Goal: Task Accomplishment & Management: Complete application form

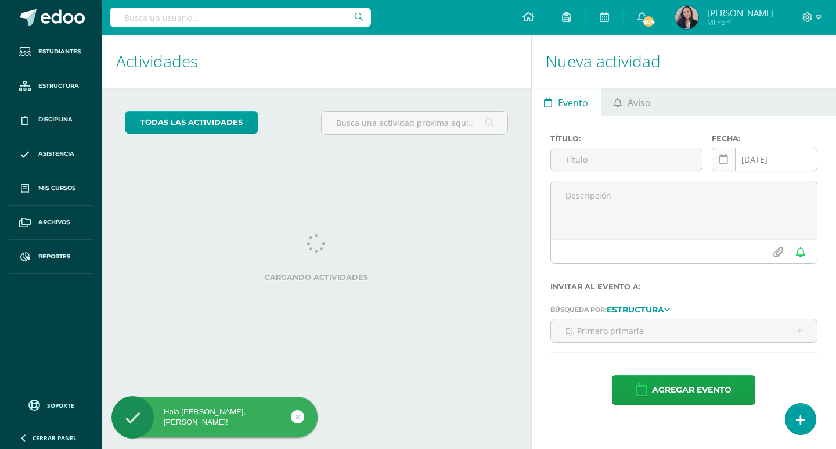
click at [725, 161] on icon at bounding box center [723, 159] width 9 height 10
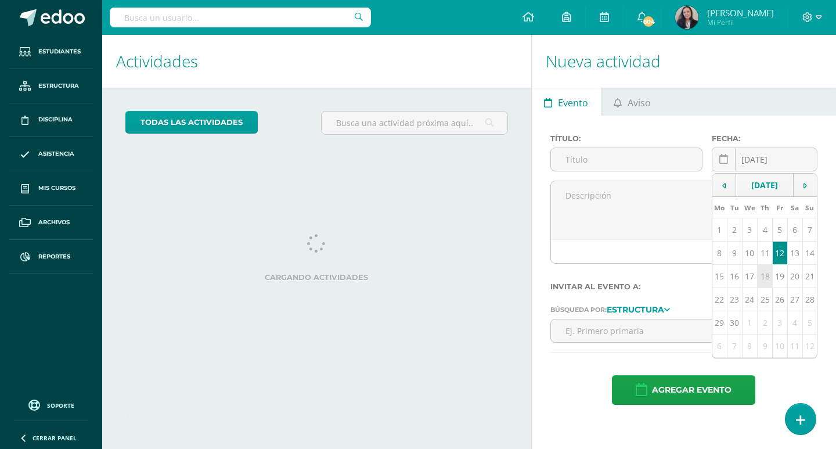
click at [763, 287] on td "18" at bounding box center [765, 276] width 15 height 23
type input "2025-09-18"
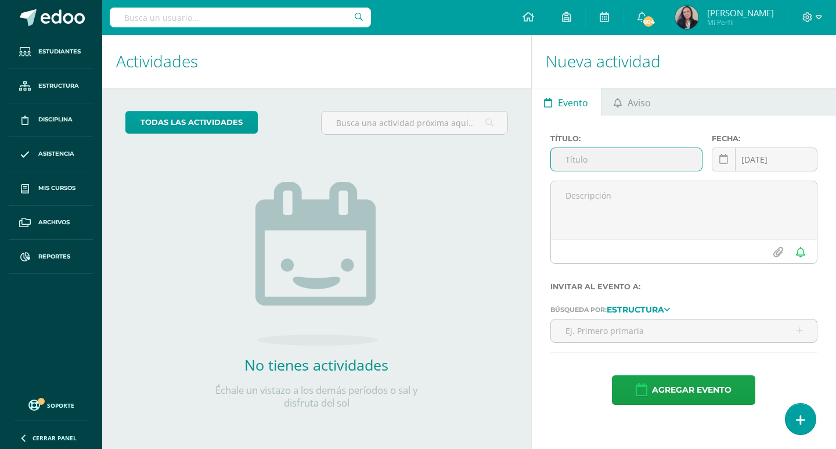
click at [632, 152] on input "text" at bounding box center [626, 159] width 151 height 23
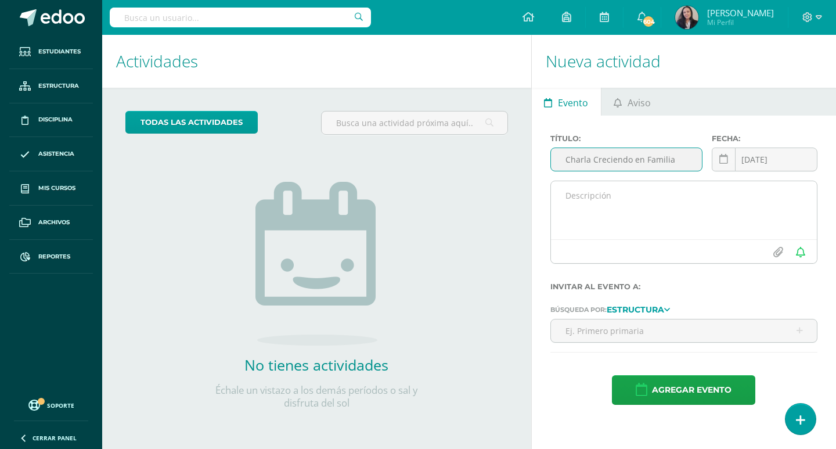
type input "Charla Creciendo en Familia"
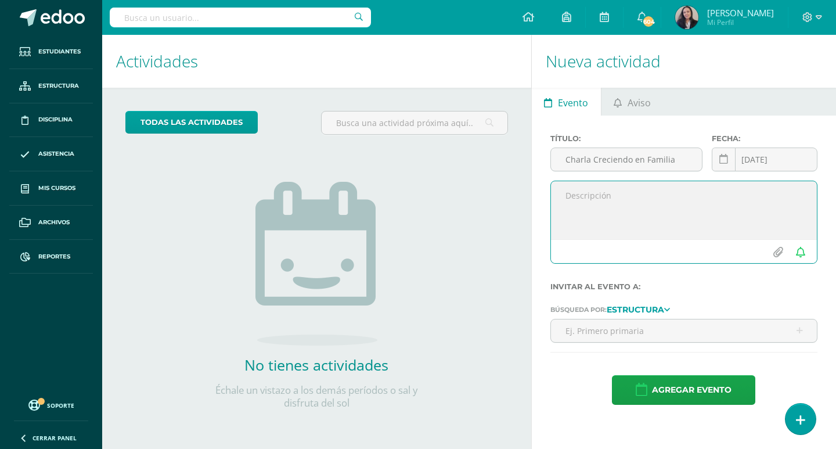
click at [610, 188] on textarea at bounding box center [684, 210] width 266 height 58
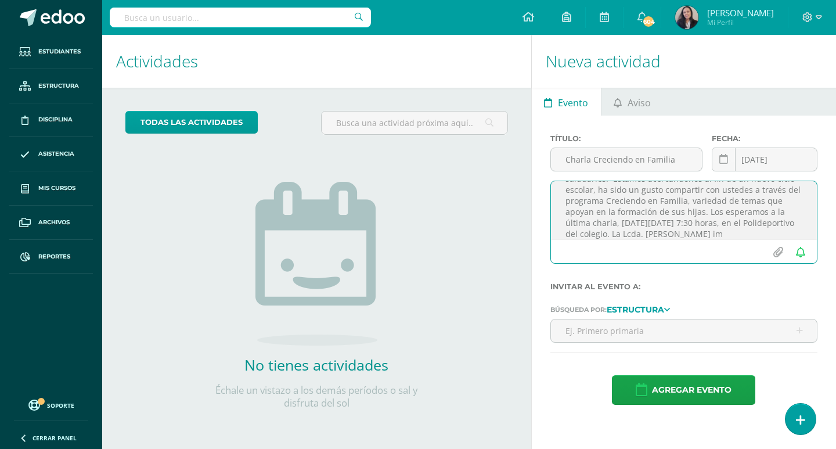
scroll to position [39, 0]
click at [793, 226] on textarea "Buenos días queridos padres de familia: es un gusto saludarles. Estamos acercán…" at bounding box center [684, 210] width 266 height 58
click at [698, 235] on textarea "Buenos días queridos padres de familia: es un gusto saludarles. Estamos acercán…" at bounding box center [684, 210] width 266 height 58
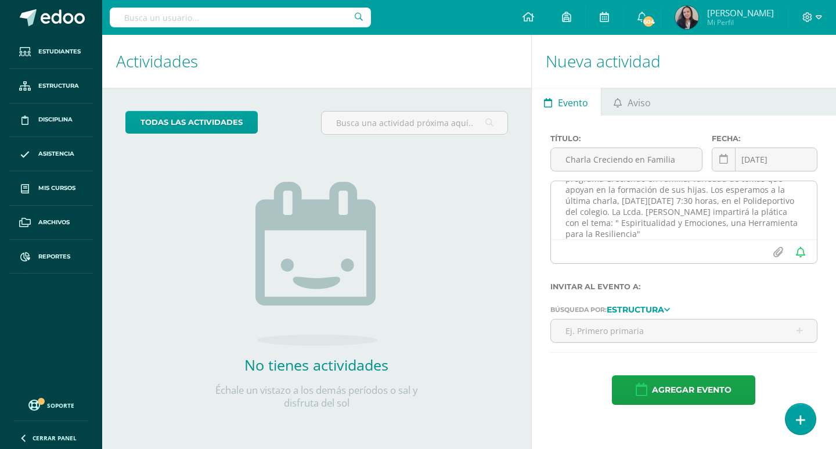
click at [745, 234] on textarea "Buenos días queridos padres de familia: es un gusto saludarles. Estamos acercán…" at bounding box center [684, 210] width 266 height 58
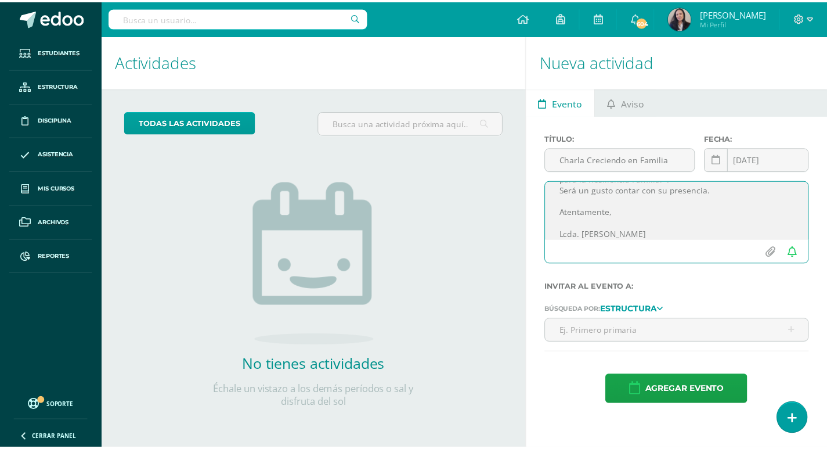
scroll to position [116, 0]
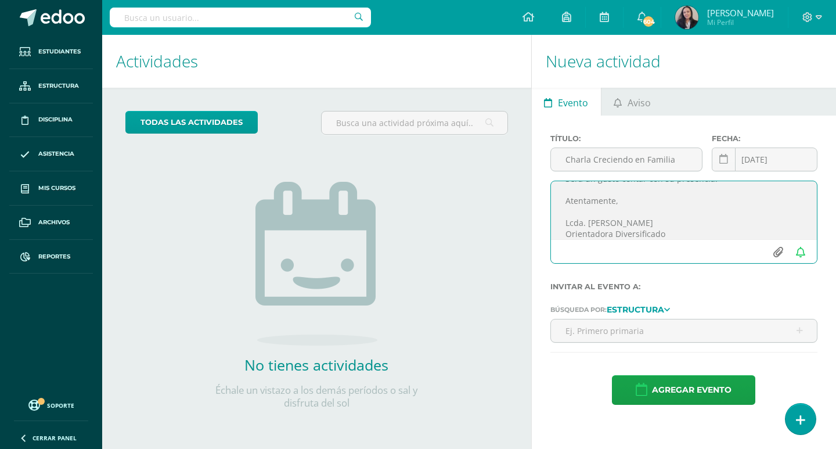
type textarea "Buenos días queridos padres de familia: es un gusto saludarles. Estamos acercán…"
click at [779, 254] on input "file" at bounding box center [778, 252] width 23 height 22
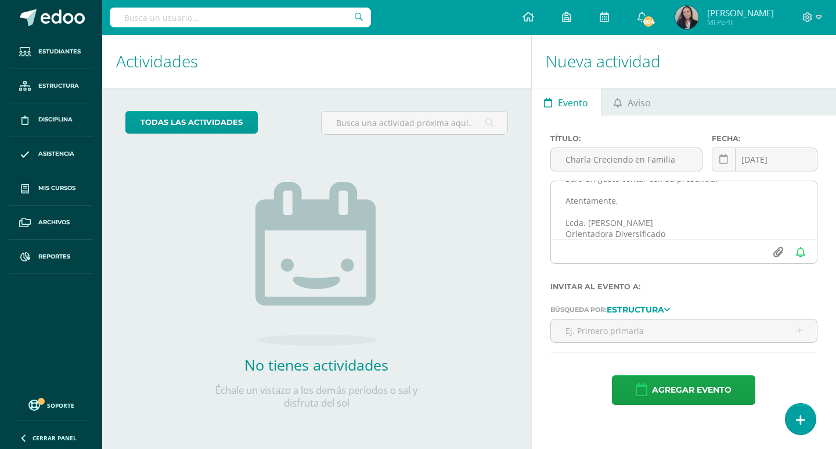
type input "C:\fakepath\invitación septiembre 2025.png"
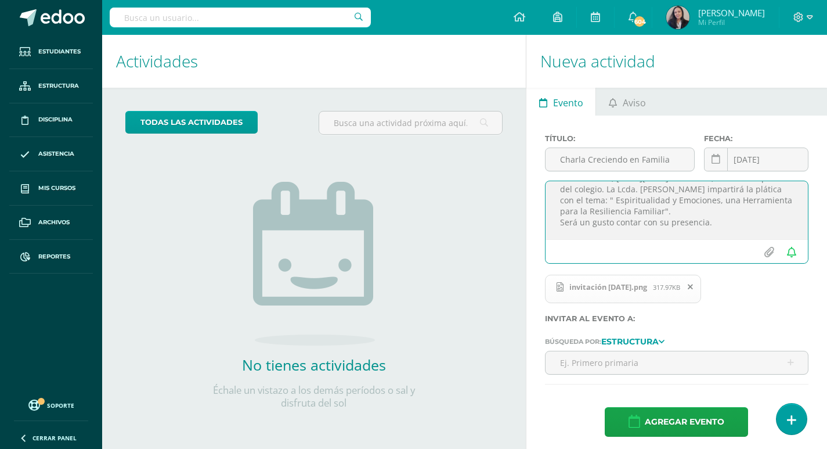
scroll to position [125, 0]
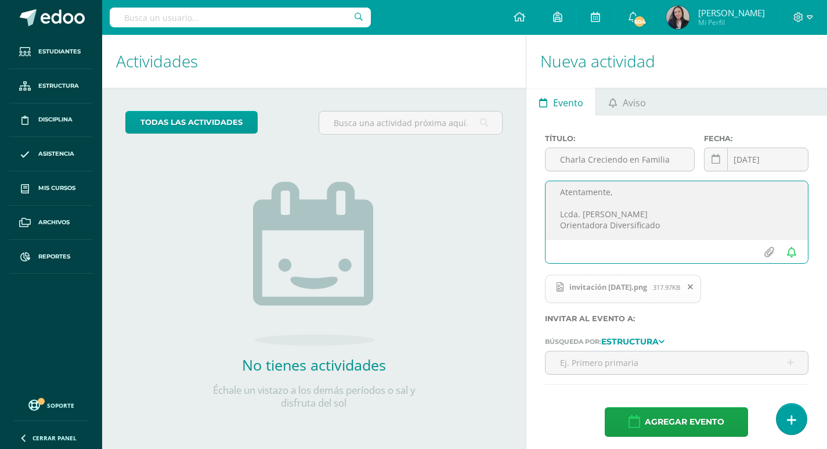
drag, startPoint x: 561, startPoint y: 196, endPoint x: 680, endPoint y: 224, distance: 121.8
click at [680, 224] on textarea "Buenos días queridos padres de familia: es un gusto saludarles. Estamos acercán…" at bounding box center [677, 210] width 262 height 58
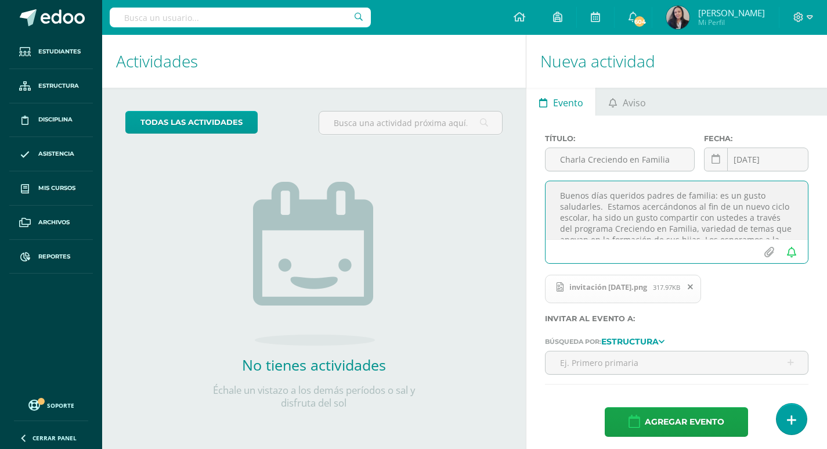
click at [686, 216] on textarea "Buenos días queridos padres de familia: es un gusto saludarles. Estamos acercán…" at bounding box center [677, 210] width 262 height 58
click at [727, 211] on textarea "Buenos días queridos padres de familia: es un gusto saludarles. Estamos acercán…" at bounding box center [677, 210] width 262 height 58
type textarea "Buenos días queridos padres de familia: es un gusto saludarles. Estamos acercán…"
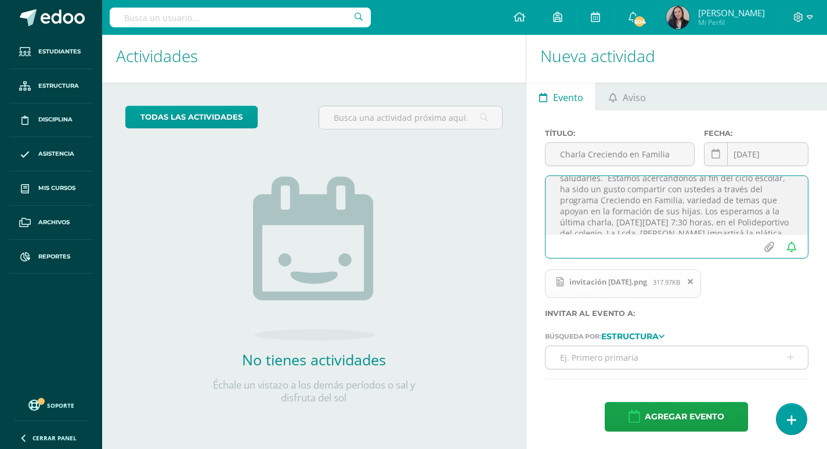
scroll to position [6, 0]
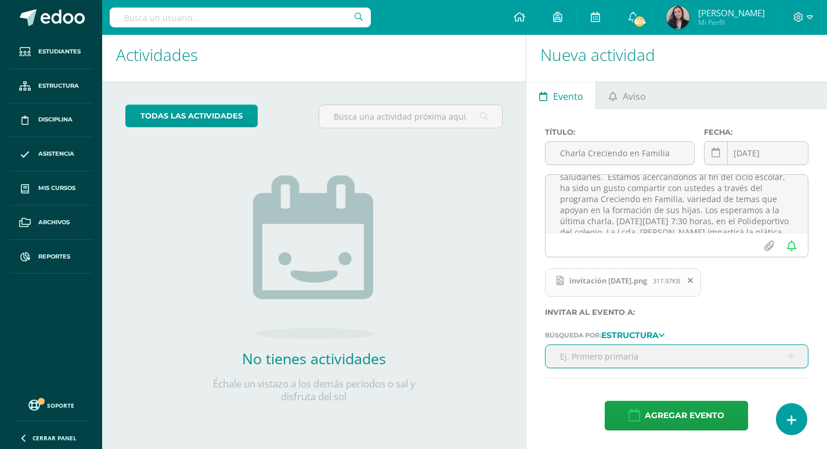
click at [602, 360] on input "text" at bounding box center [677, 356] width 262 height 23
type input "q"
type input "cuarto ciencias"
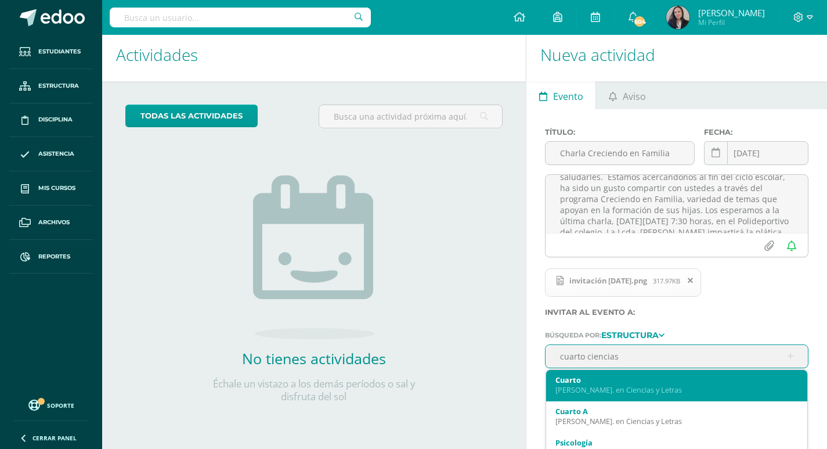
click at [625, 378] on div "Cuarto" at bounding box center [677, 379] width 243 height 10
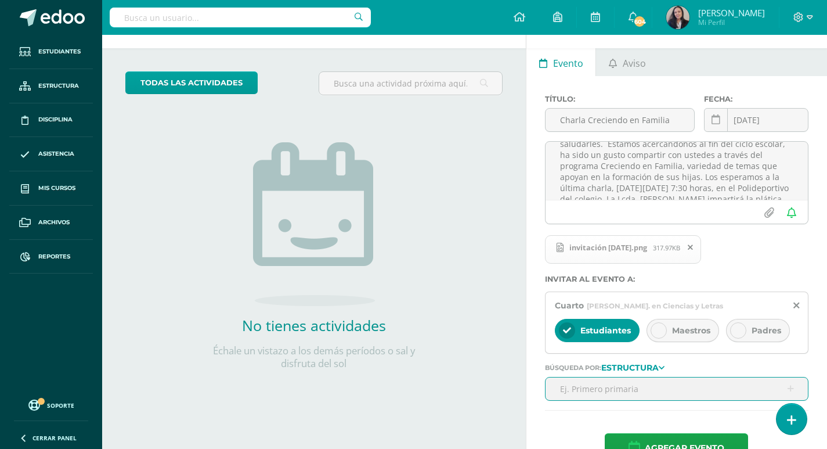
scroll to position [72, 0]
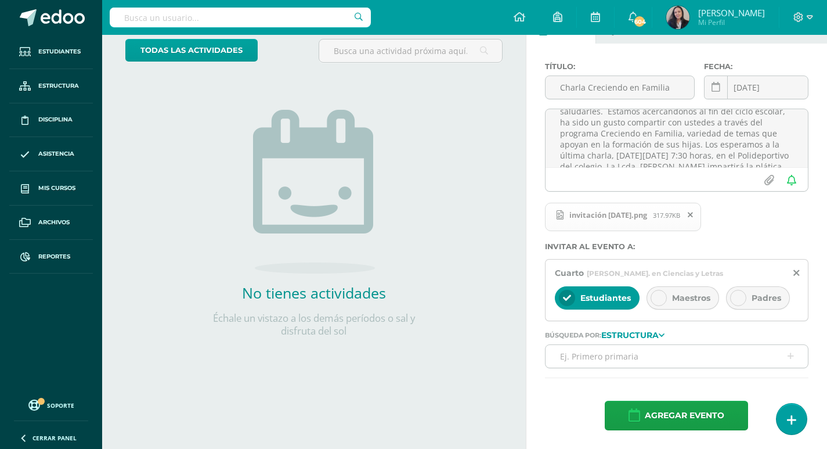
click at [736, 298] on icon at bounding box center [738, 298] width 8 height 8
click at [661, 297] on icon at bounding box center [659, 298] width 8 height 8
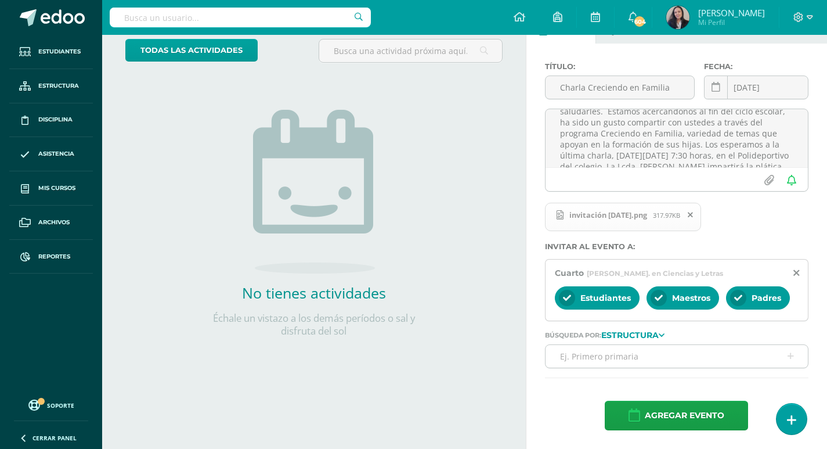
click at [618, 355] on input "text" at bounding box center [677, 356] width 262 height 23
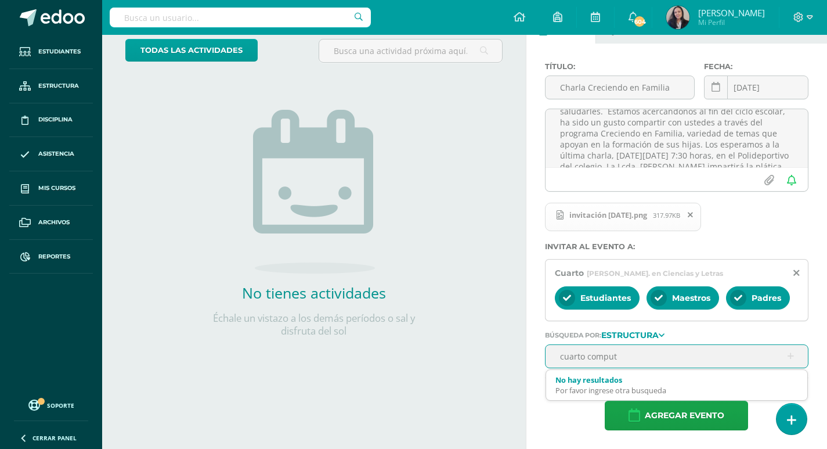
type input "cuarto computa"
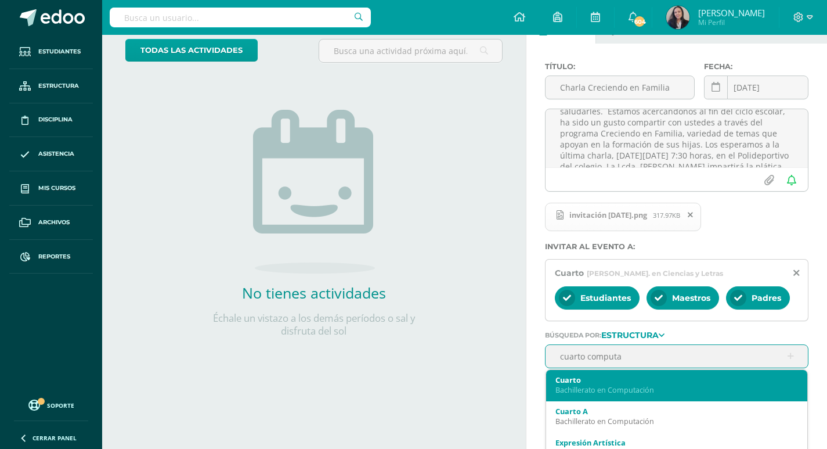
click at [616, 383] on div "Cuarto" at bounding box center [677, 379] width 243 height 10
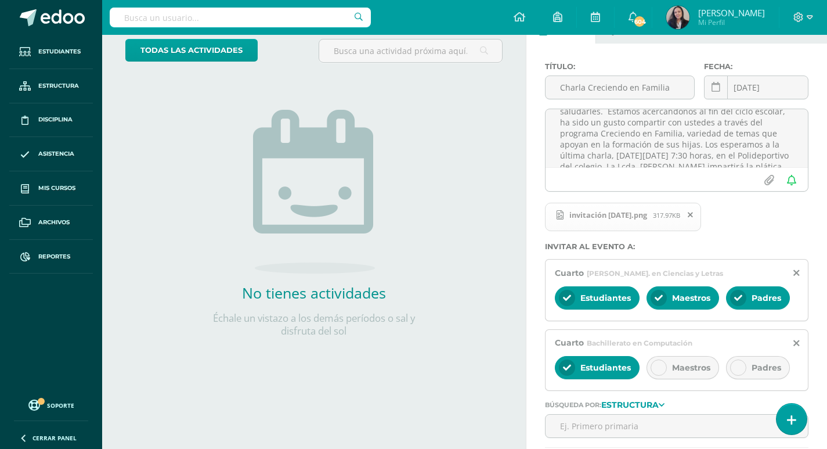
click at [689, 370] on span "Maestros" at bounding box center [691, 367] width 38 height 10
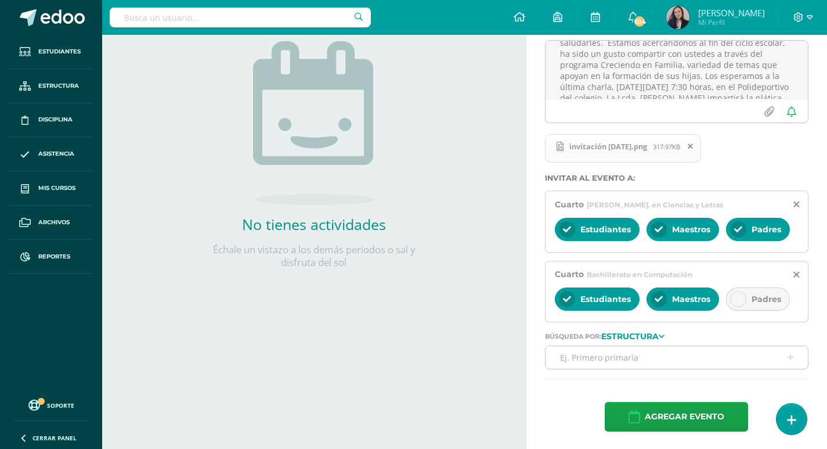
scroll to position [142, 0]
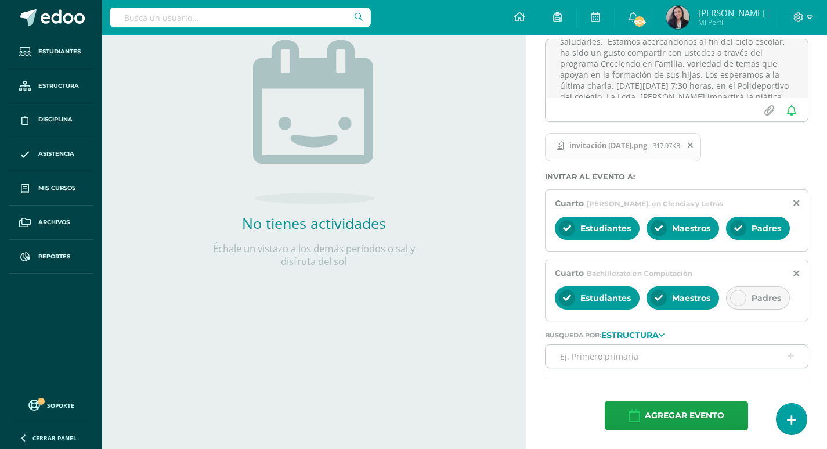
click at [622, 357] on input "text" at bounding box center [677, 356] width 262 height 23
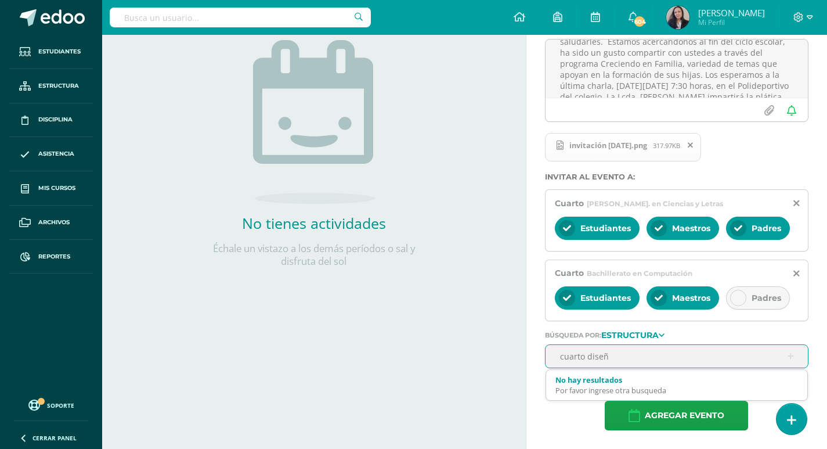
type input "cuarto diseño"
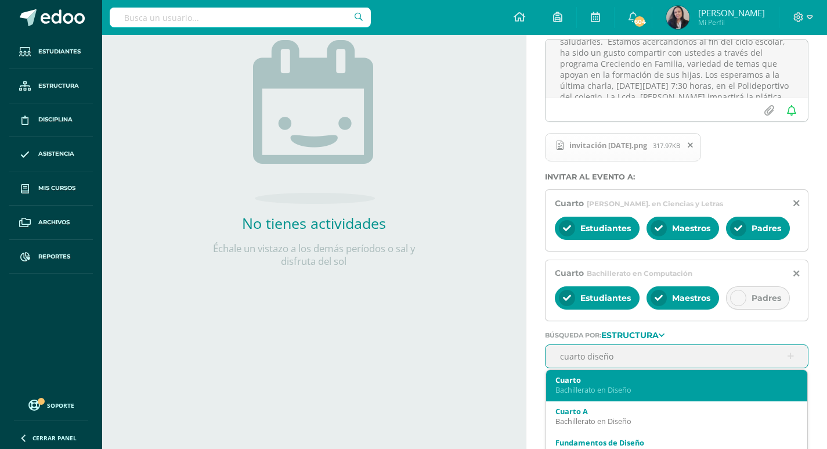
click at [604, 385] on div "Bachillerato en Diseño" at bounding box center [677, 390] width 243 height 10
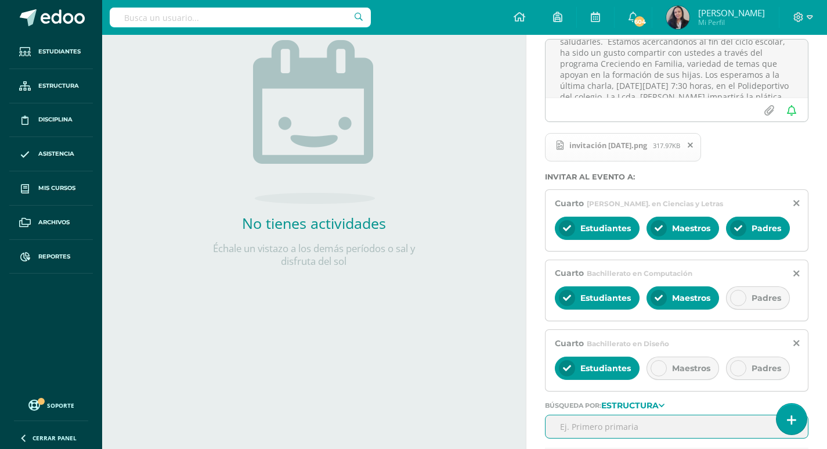
drag, startPoint x: 748, startPoint y: 298, endPoint x: 751, endPoint y: 310, distance: 12.7
click at [750, 301] on div "Padres" at bounding box center [758, 297] width 64 height 23
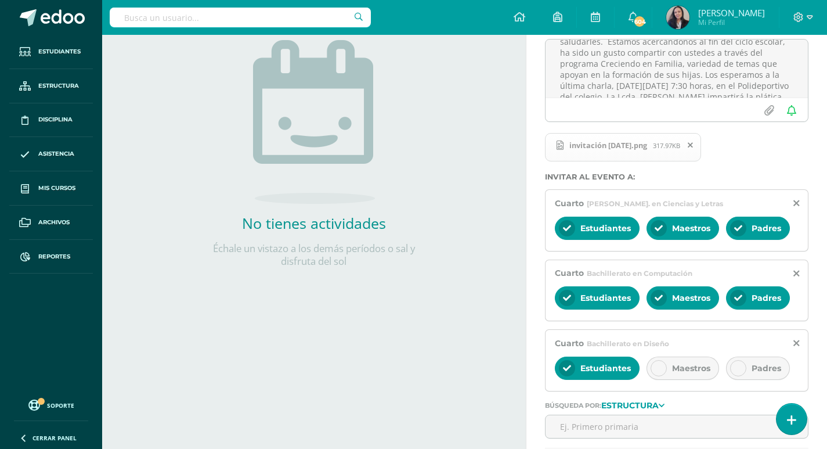
click at [741, 369] on icon at bounding box center [738, 368] width 8 height 8
click at [657, 300] on icon at bounding box center [659, 298] width 8 height 8
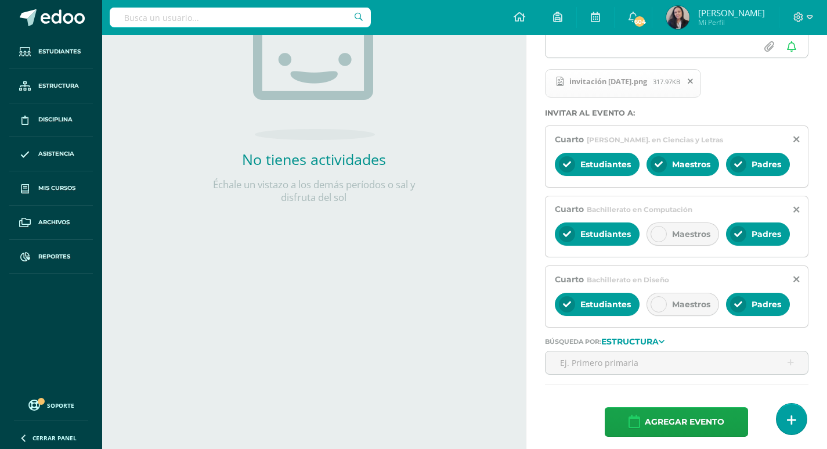
scroll to position [212, 0]
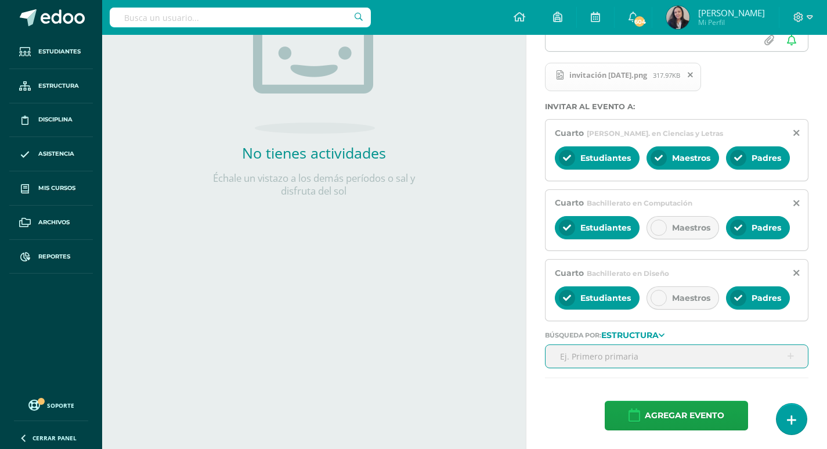
click at [578, 354] on input "text" at bounding box center [677, 356] width 262 height 23
type input "quinto ciencias"
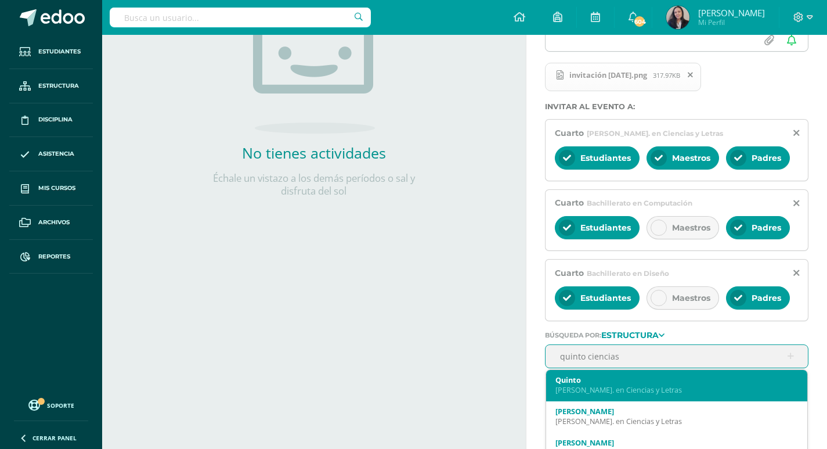
click at [582, 379] on div "Quinto" at bounding box center [677, 379] width 243 height 10
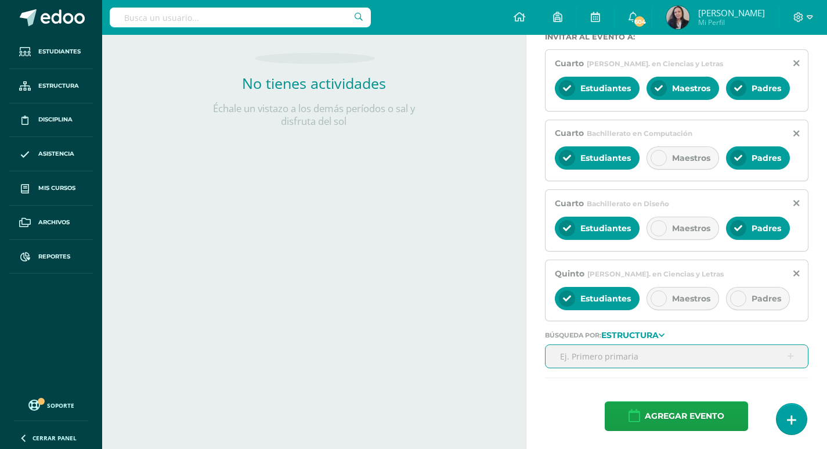
scroll to position [282, 0]
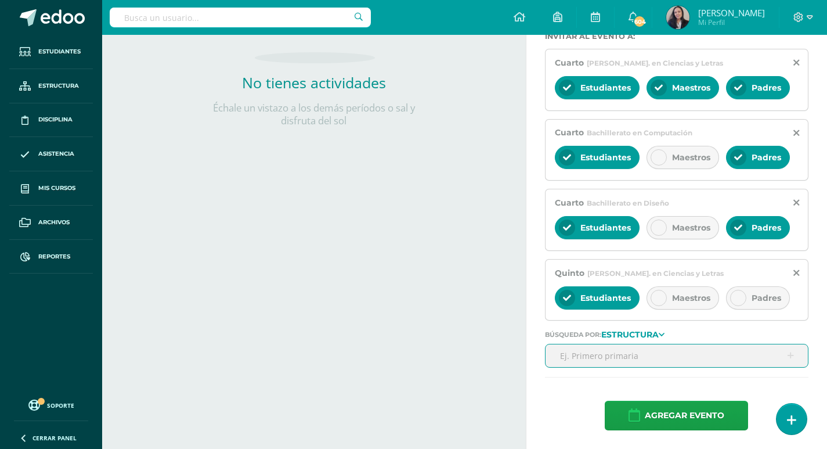
click at [737, 302] on div at bounding box center [738, 298] width 16 height 16
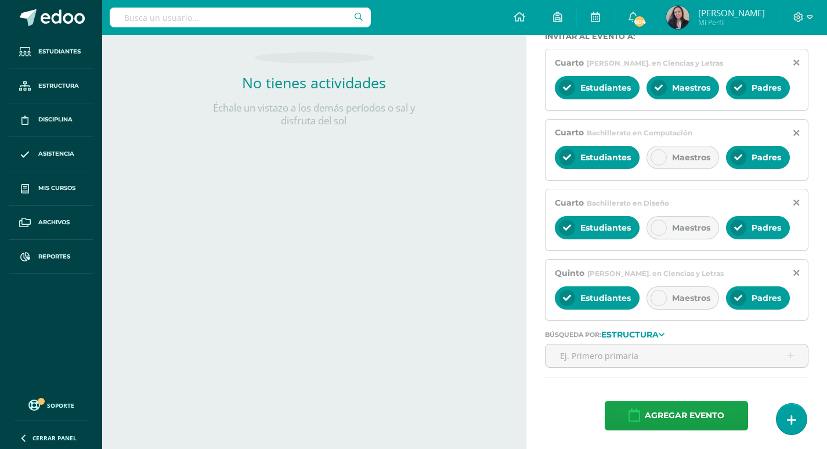
drag, startPoint x: 667, startPoint y: 301, endPoint x: 654, endPoint y: 320, distance: 22.5
click at [665, 302] on div "Maestros" at bounding box center [683, 297] width 73 height 23
click at [625, 361] on input "text" at bounding box center [677, 355] width 262 height 23
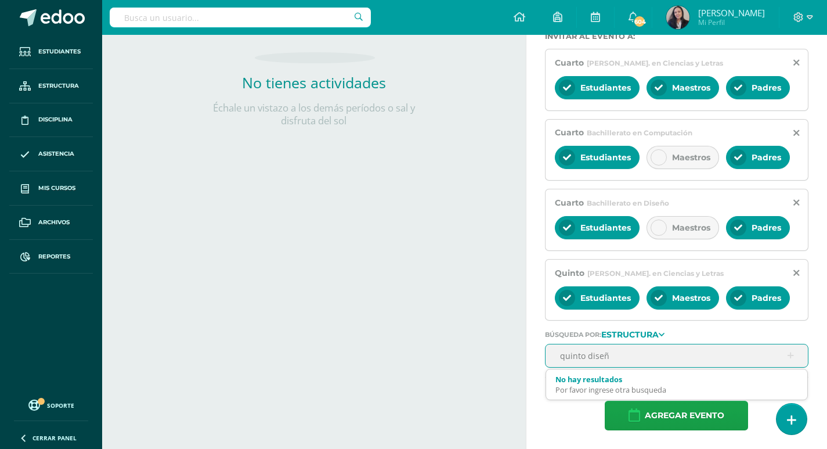
type input "quinto diseño"
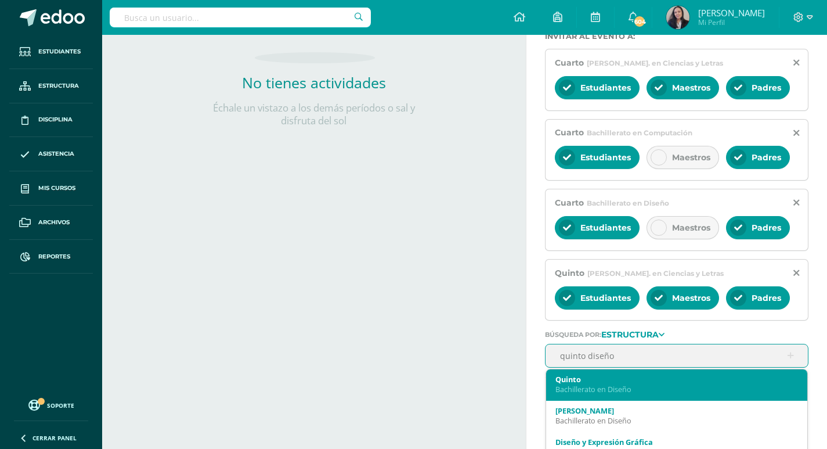
click at [619, 390] on div "Bachillerato en Diseño" at bounding box center [677, 389] width 243 height 10
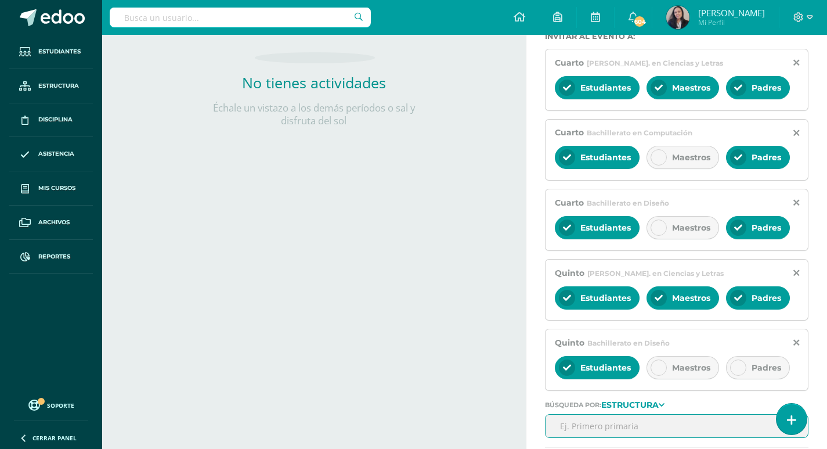
click at [743, 364] on icon at bounding box center [738, 367] width 8 height 8
click at [601, 426] on input "text" at bounding box center [677, 426] width 262 height 23
type input "quinto com"
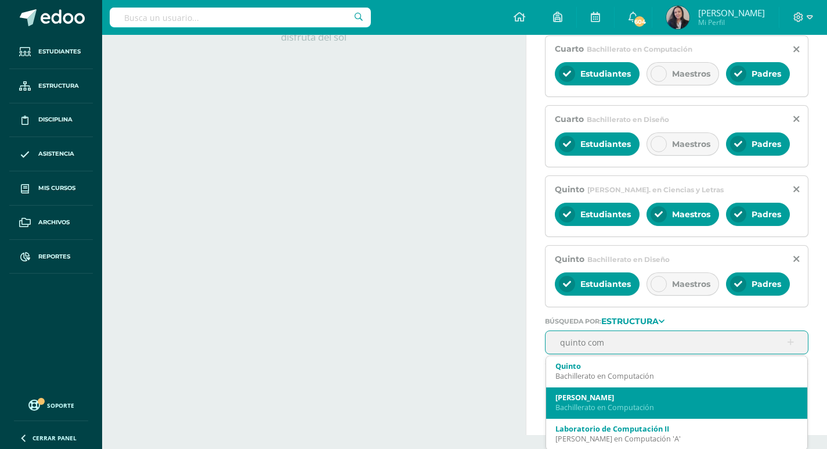
scroll to position [368, 0]
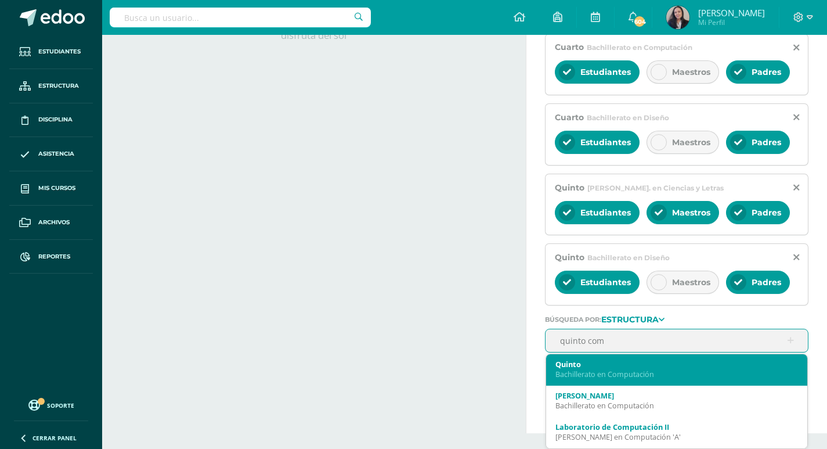
click at [608, 376] on div "Bachillerato en Computación" at bounding box center [677, 374] width 243 height 10
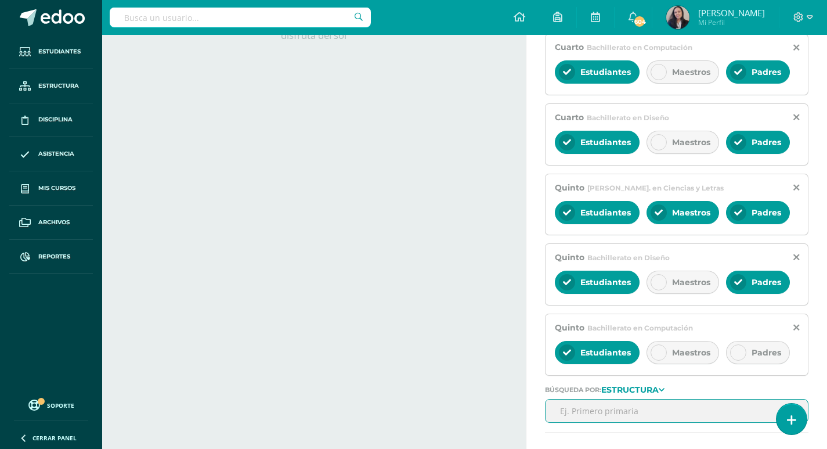
click at [737, 356] on div at bounding box center [738, 352] width 16 height 16
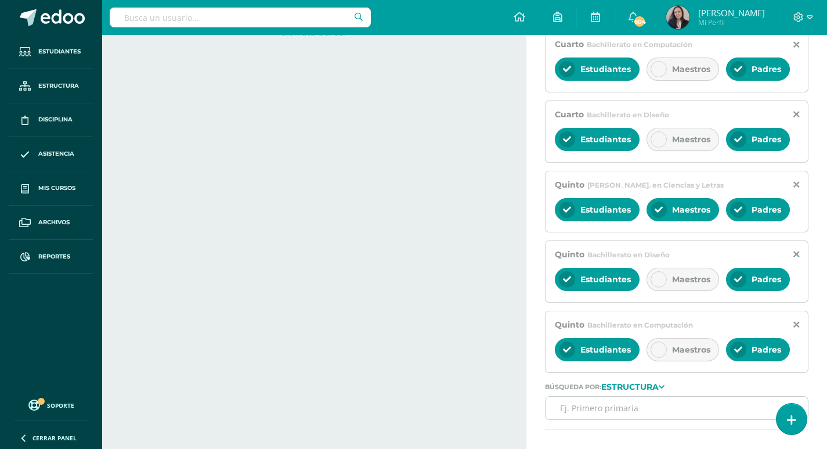
scroll to position [422, 0]
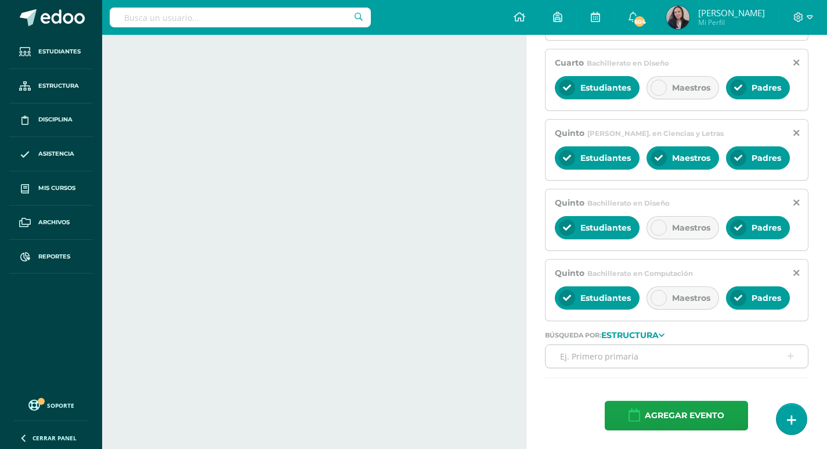
click at [601, 361] on input "text" at bounding box center [677, 356] width 262 height 23
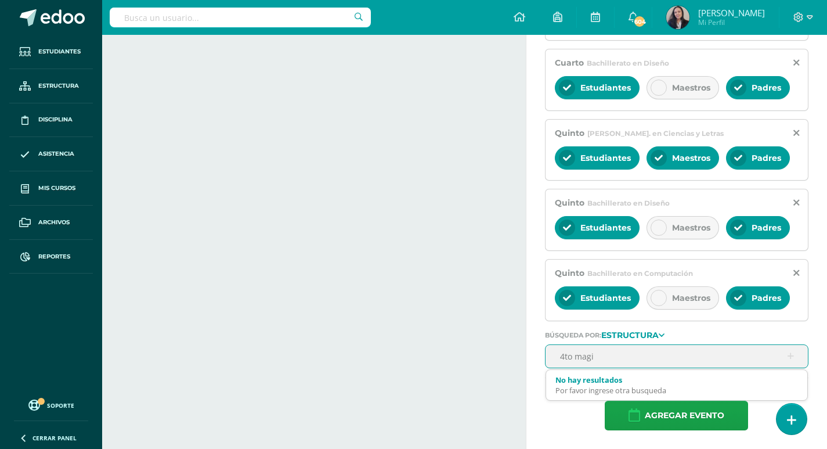
type input "4to magis"
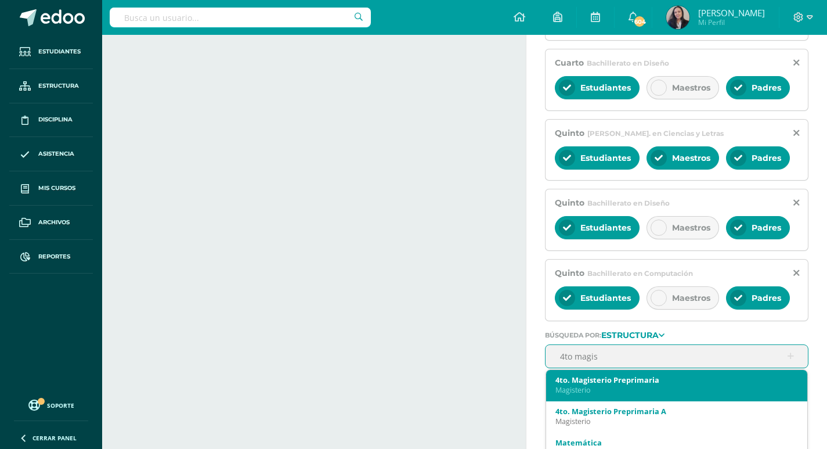
click at [612, 381] on div "4to. Magisterio Preprimaria" at bounding box center [677, 379] width 243 height 10
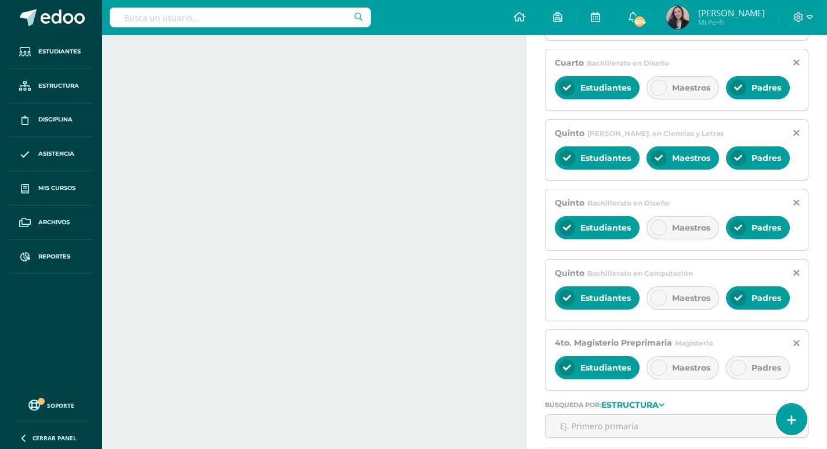
click at [743, 366] on div at bounding box center [738, 367] width 16 height 16
drag, startPoint x: 662, startPoint y: 369, endPoint x: 644, endPoint y: 399, distance: 35.4
click at [661, 369] on icon at bounding box center [659, 367] width 8 height 8
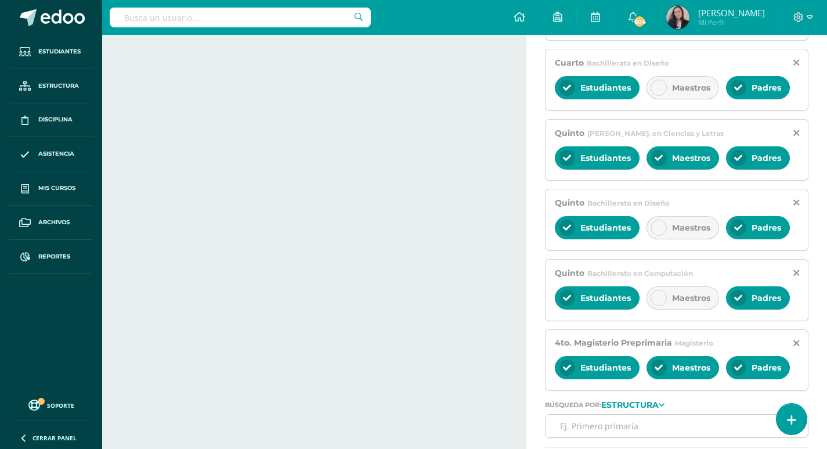
click at [636, 423] on input "text" at bounding box center [677, 426] width 262 height 23
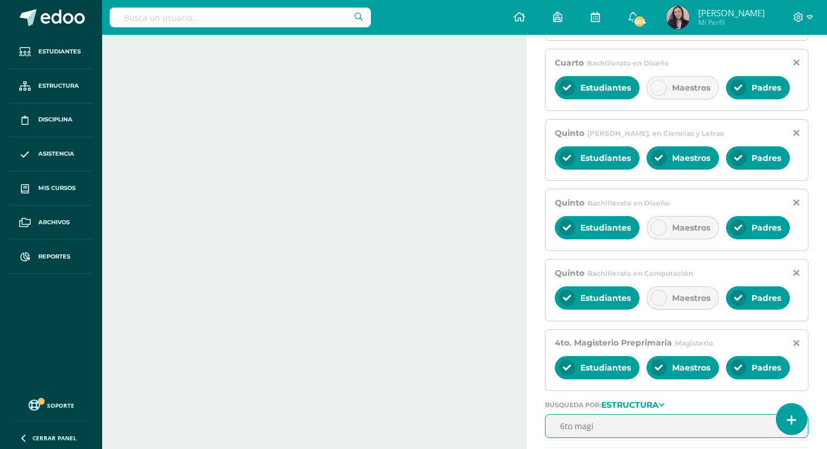
type input "6to magis"
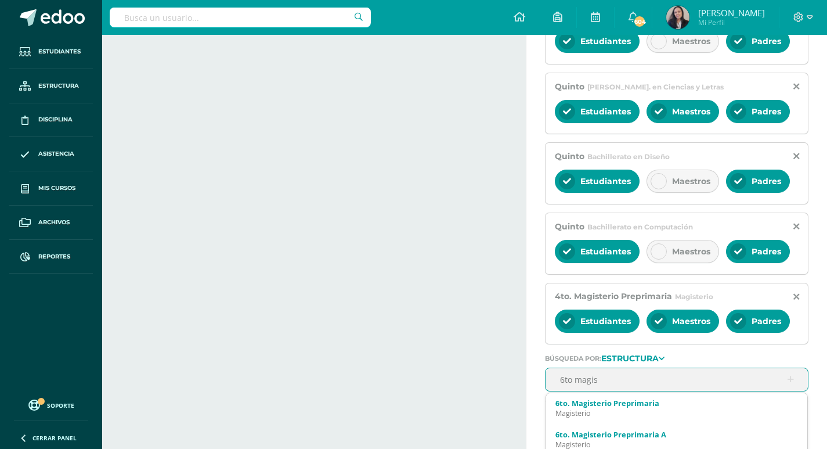
scroll to position [507, 0]
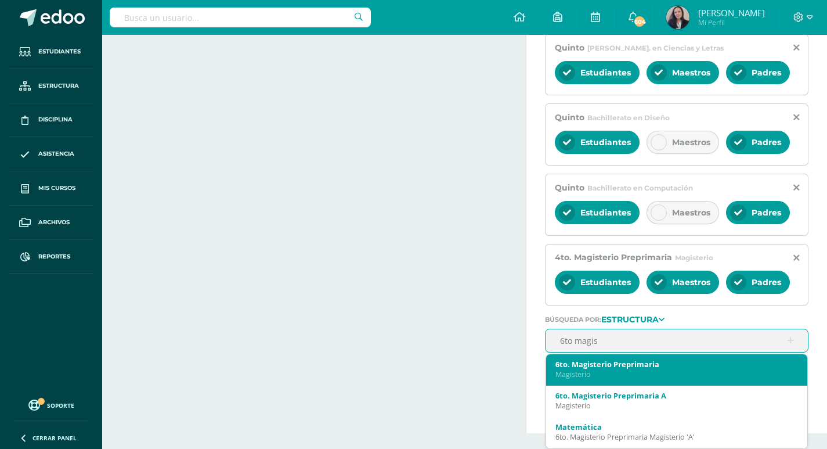
click at [602, 372] on div "Magisterio" at bounding box center [677, 374] width 243 height 10
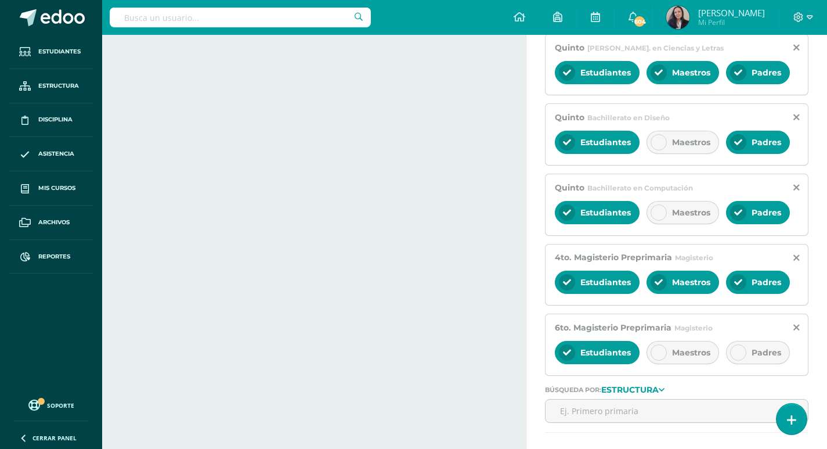
click at [738, 349] on icon at bounding box center [738, 352] width 8 height 8
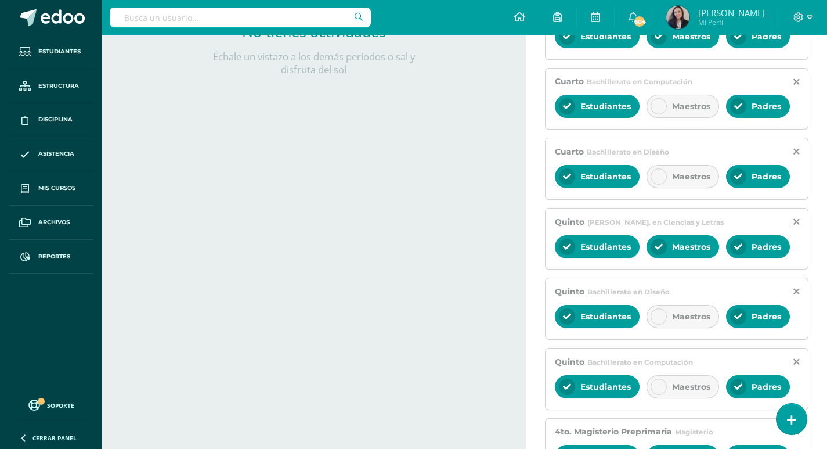
scroll to position [562, 0]
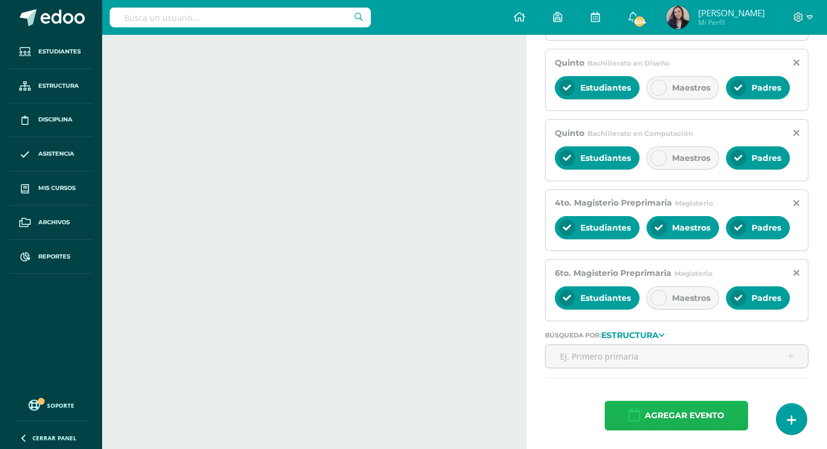
click at [672, 410] on span "Agregar evento" at bounding box center [685, 415] width 80 height 28
